Goal: Task Accomplishment & Management: Manage account settings

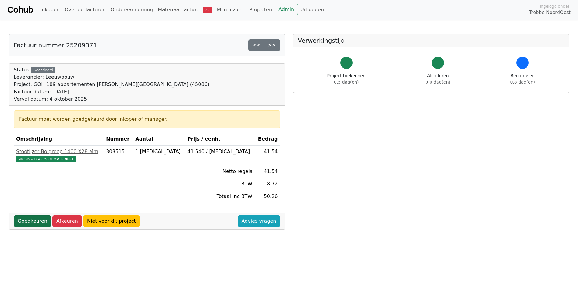
click at [41, 219] on link "Goedkeuren" at bounding box center [32, 221] width 37 height 12
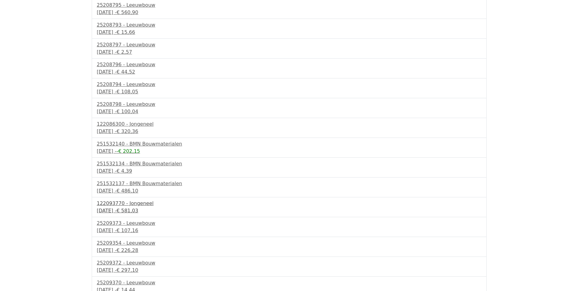
scroll to position [219, 0]
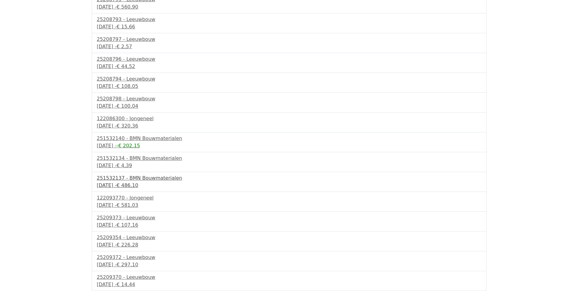
click at [132, 184] on div "4 september 2025 - € 486,10" at bounding box center [289, 185] width 384 height 7
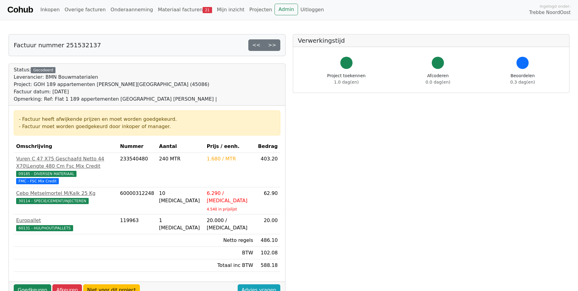
scroll to position [30, 0]
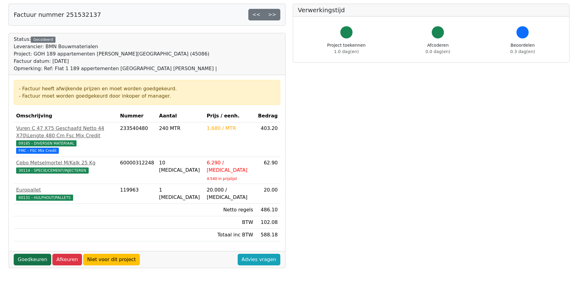
click at [39, 254] on link "Goedkeuren" at bounding box center [32, 259] width 37 height 12
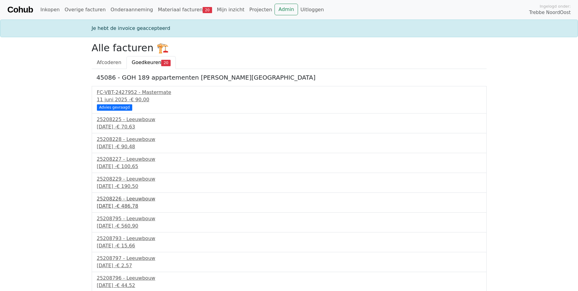
click at [123, 203] on div "2 september 2025 - € 486,78" at bounding box center [289, 205] width 384 height 7
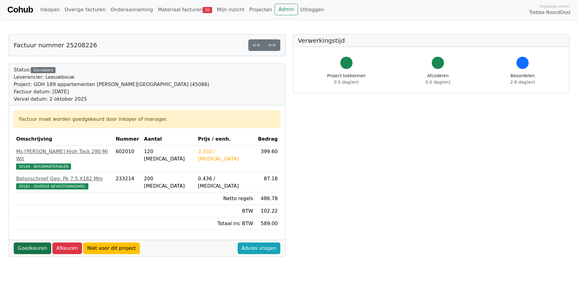
click at [31, 242] on link "Goedkeuren" at bounding box center [32, 248] width 37 height 12
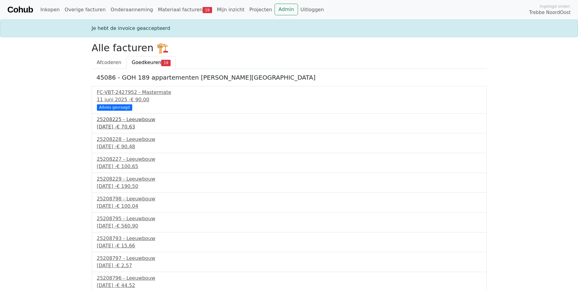
click at [122, 122] on div "25208225 - Leeuwbouw" at bounding box center [289, 119] width 384 height 7
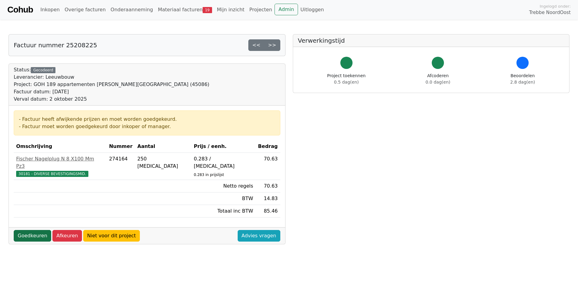
click at [27, 230] on link "Goedkeuren" at bounding box center [32, 236] width 37 height 12
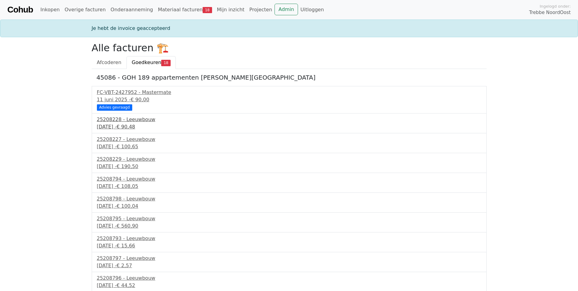
click at [135, 126] on span "€ 90,48" at bounding box center [125, 127] width 19 height 6
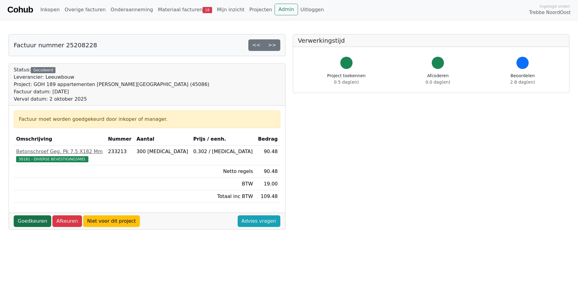
click at [31, 219] on link "Goedkeuren" at bounding box center [32, 221] width 37 height 12
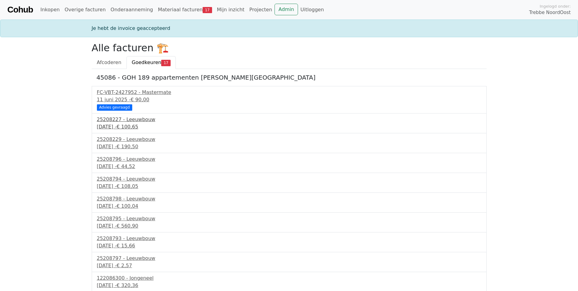
click at [120, 120] on div "25208227 - Leeuwbouw" at bounding box center [289, 119] width 384 height 7
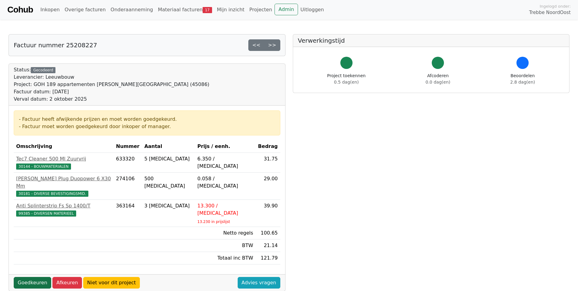
click at [37, 277] on link "Goedkeuren" at bounding box center [32, 283] width 37 height 12
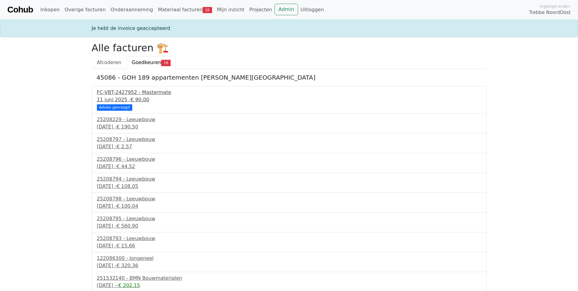
click at [125, 96] on div "11 juni 2025 - € 90,00" at bounding box center [289, 99] width 384 height 7
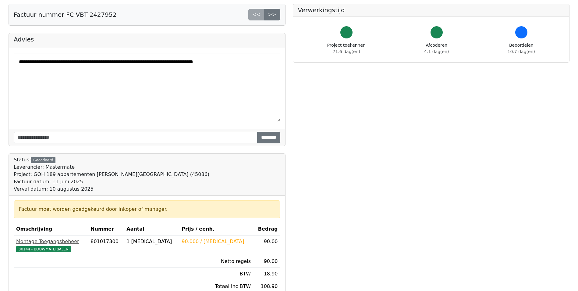
scroll to position [91, 0]
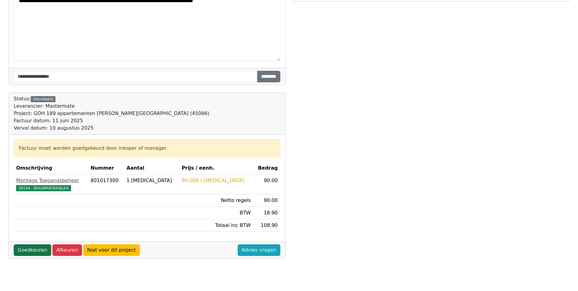
click at [35, 252] on link "Goedkeuren" at bounding box center [32, 250] width 37 height 12
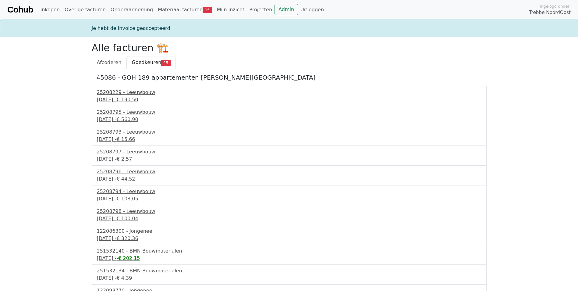
click at [138, 99] on span "€ 190,50" at bounding box center [127, 100] width 22 height 6
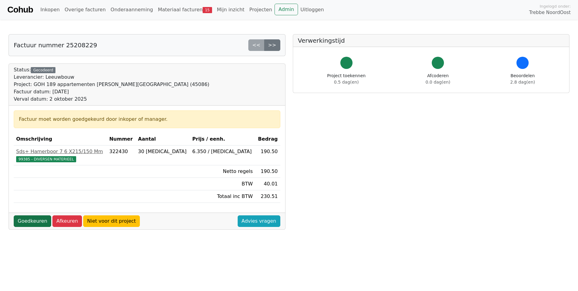
click at [36, 225] on link "Goedkeuren" at bounding box center [32, 221] width 37 height 12
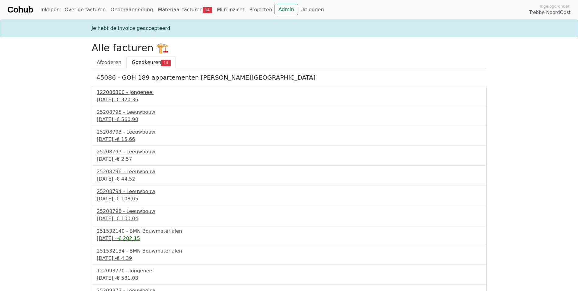
click at [105, 94] on div "122086300 - Jongeneel" at bounding box center [289, 92] width 384 height 7
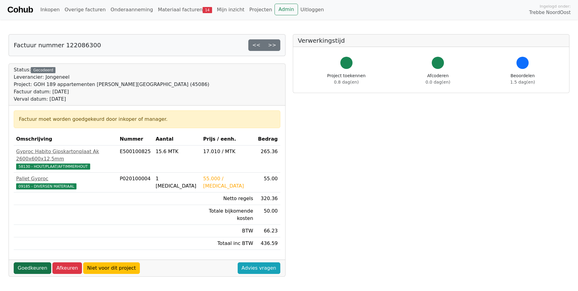
click at [38, 262] on link "Goedkeuren" at bounding box center [32, 268] width 37 height 12
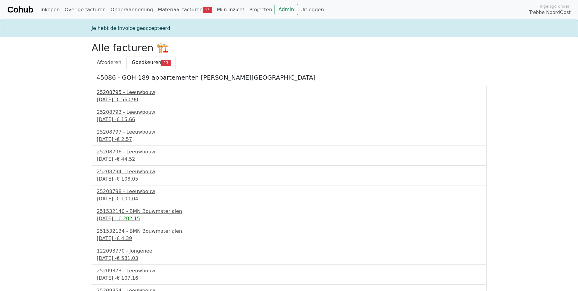
click at [121, 93] on div "25208795 - Leeuwbouw" at bounding box center [289, 92] width 384 height 7
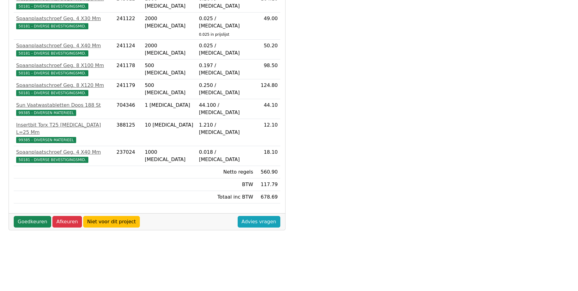
scroll to position [161, 0]
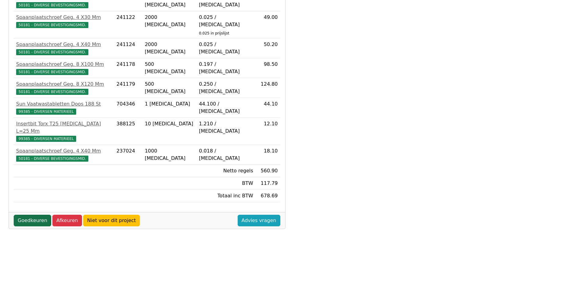
click at [33, 214] on link "Goedkeuren" at bounding box center [32, 220] width 37 height 12
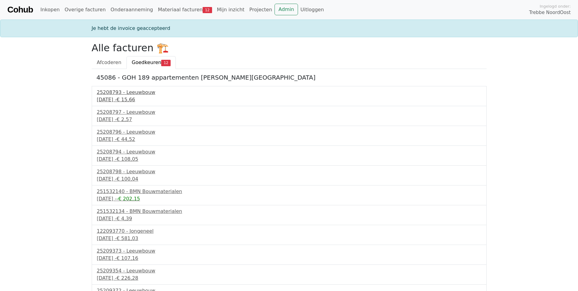
click at [128, 96] on div "25208793 - Leeuwbouw" at bounding box center [289, 92] width 384 height 7
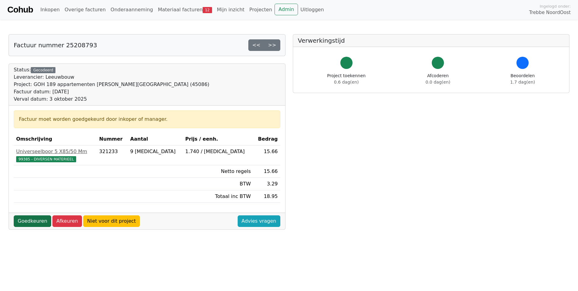
click at [38, 223] on link "Goedkeuren" at bounding box center [32, 221] width 37 height 12
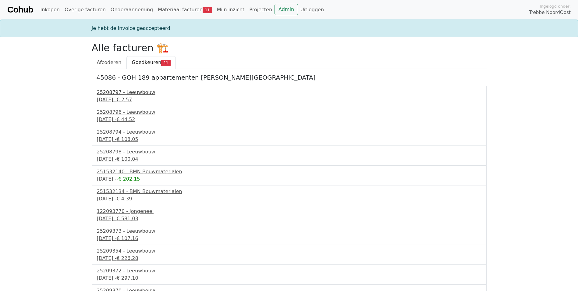
click at [132, 97] on span "€ 2,57" at bounding box center [124, 100] width 16 height 6
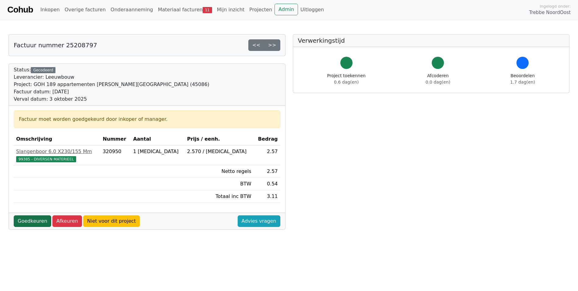
click at [39, 218] on link "Goedkeuren" at bounding box center [32, 221] width 37 height 12
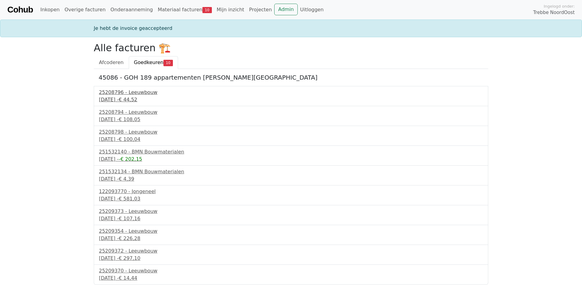
click at [138, 92] on div "25208796 - Leeuwbouw" at bounding box center [291, 92] width 384 height 7
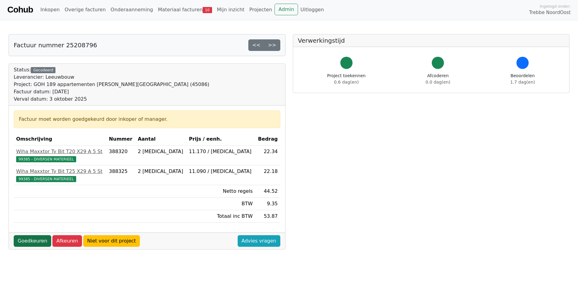
click at [34, 237] on link "Goedkeuren" at bounding box center [32, 241] width 37 height 12
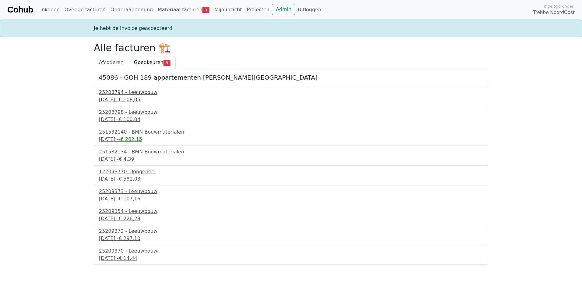
click at [137, 100] on div "3 september 2025 - € 108,05" at bounding box center [291, 99] width 384 height 7
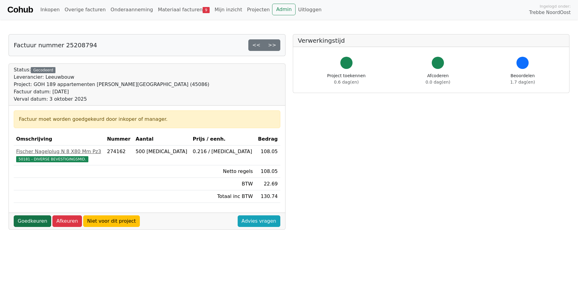
click at [42, 220] on link "Goedkeuren" at bounding box center [32, 221] width 37 height 12
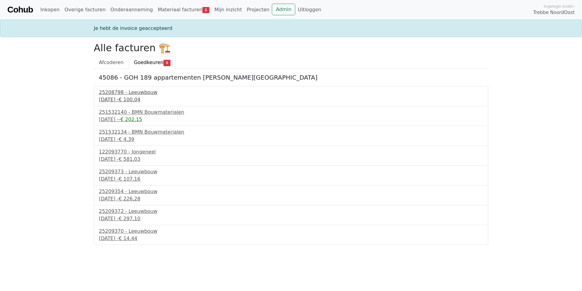
click at [123, 99] on div "[DATE] - € 100,04" at bounding box center [291, 99] width 384 height 7
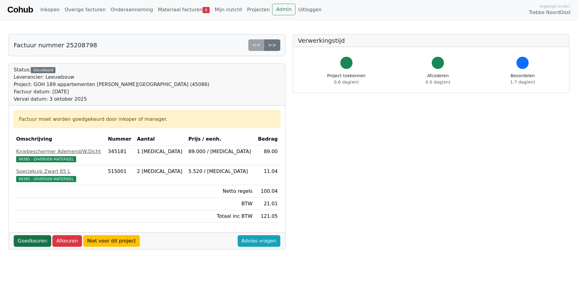
click at [30, 239] on link "Goedkeuren" at bounding box center [32, 241] width 37 height 12
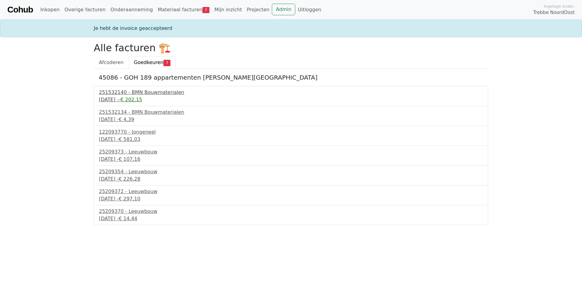
click at [126, 97] on div "4 september 2025 - -€ 202,15" at bounding box center [291, 99] width 384 height 7
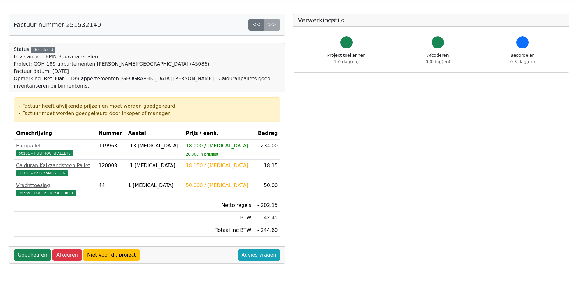
scroll to position [30, 0]
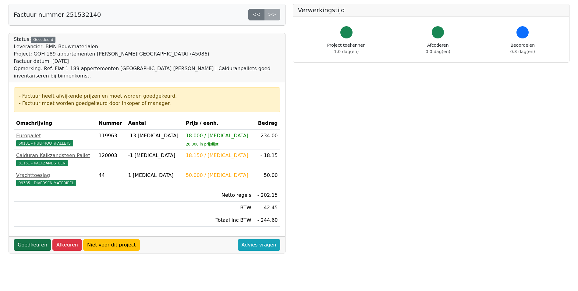
click at [31, 249] on link "Goedkeuren" at bounding box center [32, 245] width 37 height 12
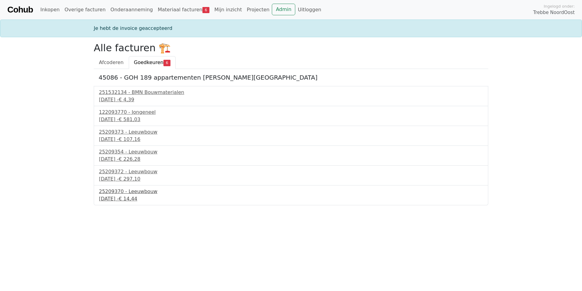
click at [121, 196] on div "[DATE] - € 14,44" at bounding box center [291, 198] width 384 height 7
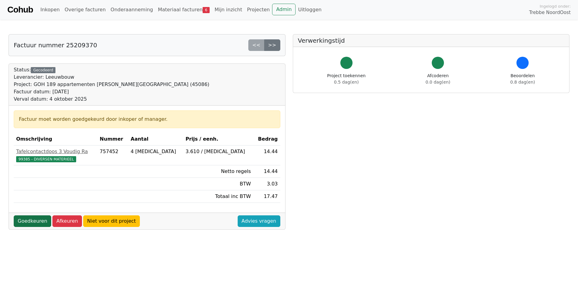
click at [27, 219] on link "Goedkeuren" at bounding box center [32, 221] width 37 height 12
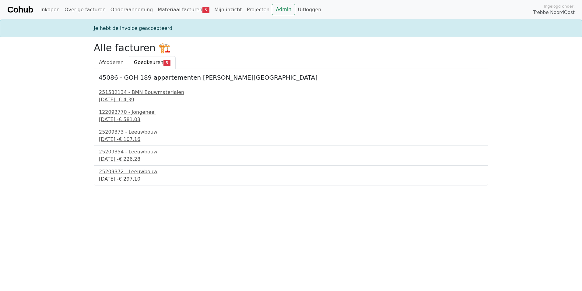
click at [113, 177] on div "4 september 2025 - € 297,10" at bounding box center [291, 178] width 384 height 7
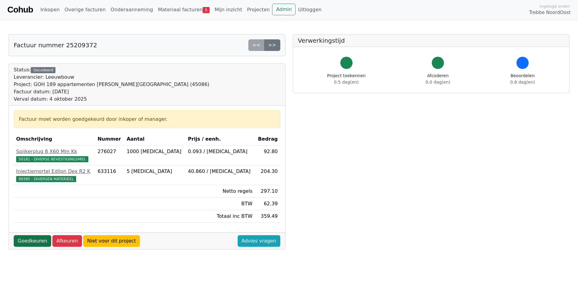
click at [27, 243] on link "Goedkeuren" at bounding box center [32, 241] width 37 height 12
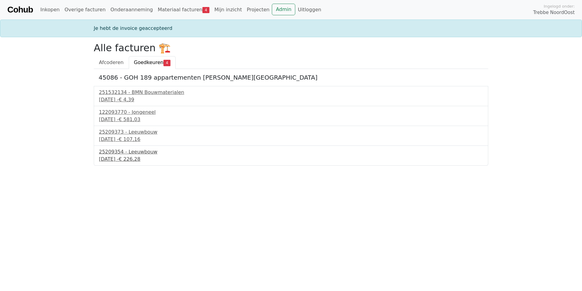
click at [132, 161] on div "4 september 2025 - € 226,28" at bounding box center [291, 158] width 384 height 7
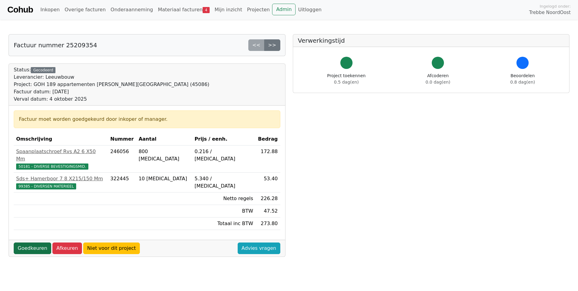
click at [35, 244] on link "Goedkeuren" at bounding box center [32, 248] width 37 height 12
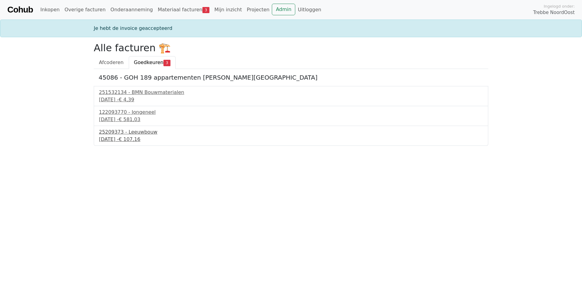
click at [128, 133] on div "25209373 - Leeuwbouw" at bounding box center [291, 131] width 384 height 7
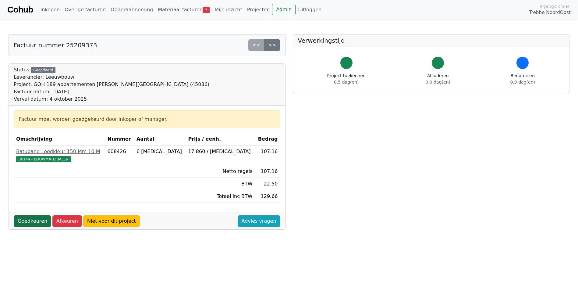
click at [31, 223] on link "Goedkeuren" at bounding box center [32, 221] width 37 height 12
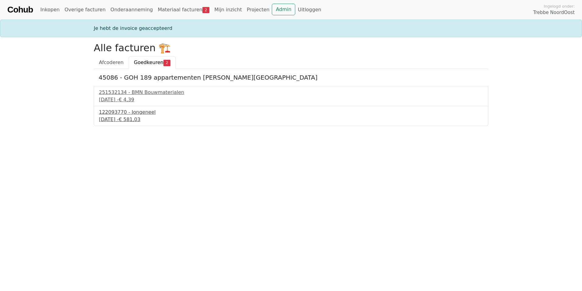
click at [119, 113] on div "122093770 - Jongeneel" at bounding box center [291, 111] width 384 height 7
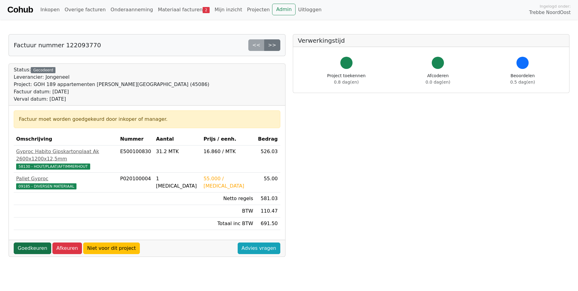
click at [27, 242] on link "Goedkeuren" at bounding box center [32, 248] width 37 height 12
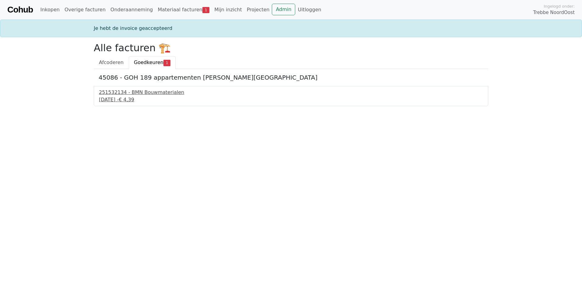
click at [127, 99] on div "4 september 2025 - € 4,39" at bounding box center [291, 99] width 384 height 7
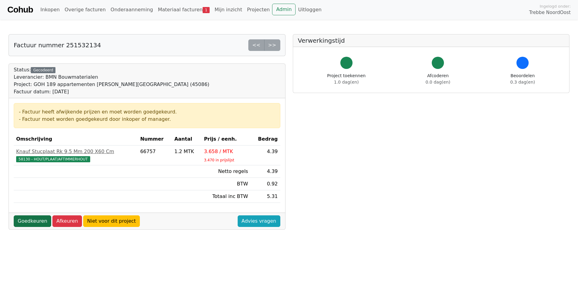
click at [24, 222] on link "Goedkeuren" at bounding box center [32, 221] width 37 height 12
